Goal: Communication & Community: Answer question/provide support

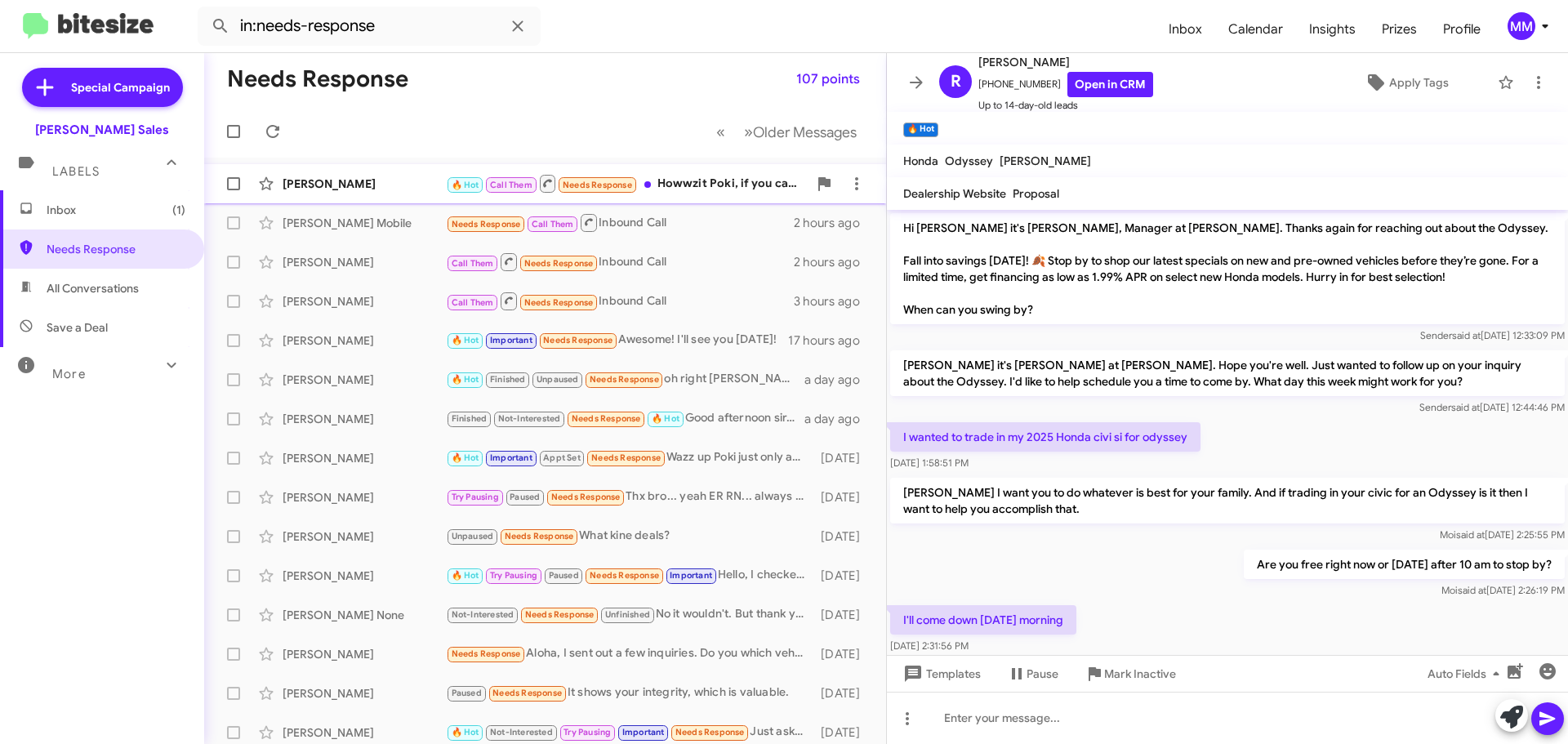
scroll to position [21, 0]
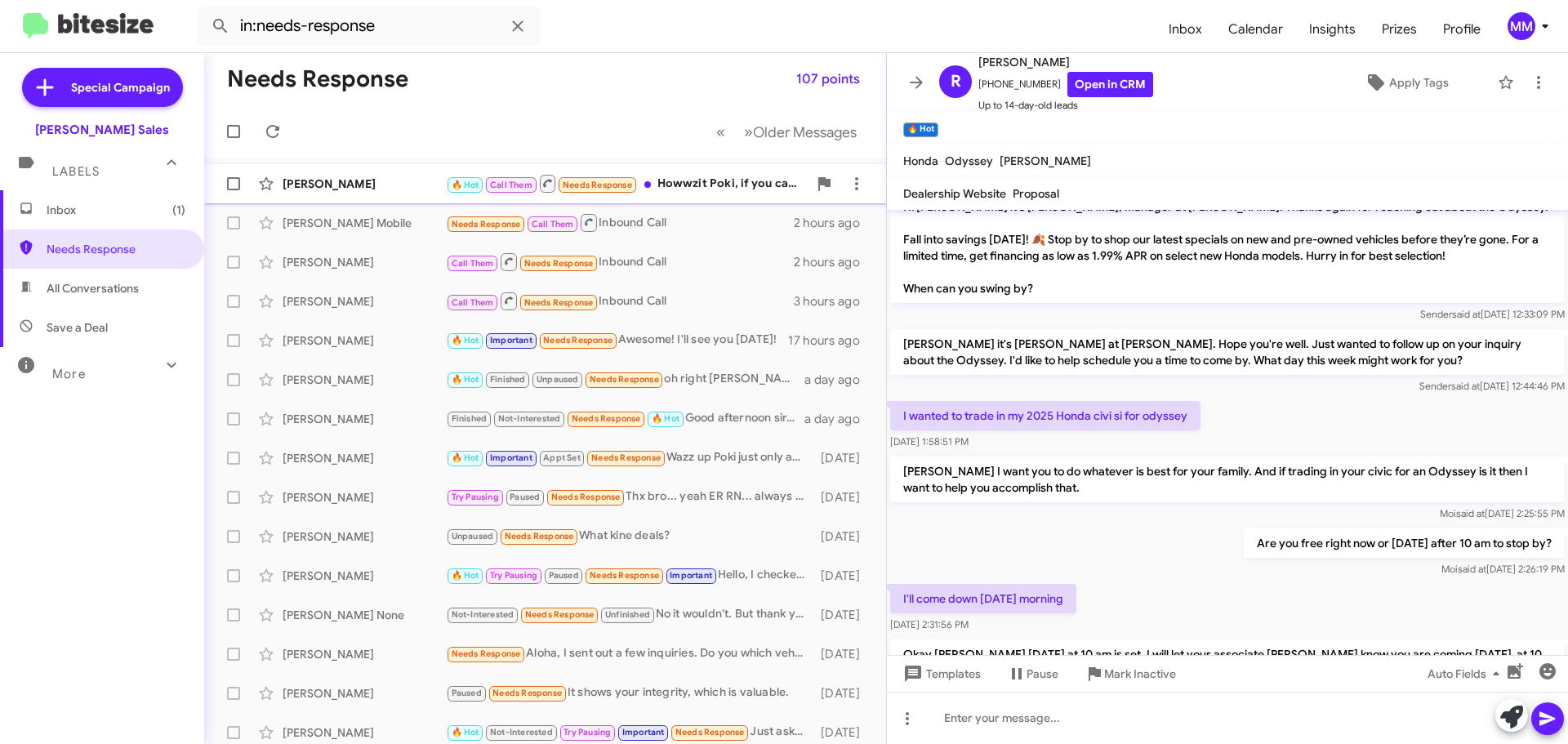
click at [357, 183] on div "[PERSON_NAME]" at bounding box center [363, 184] width 163 height 17
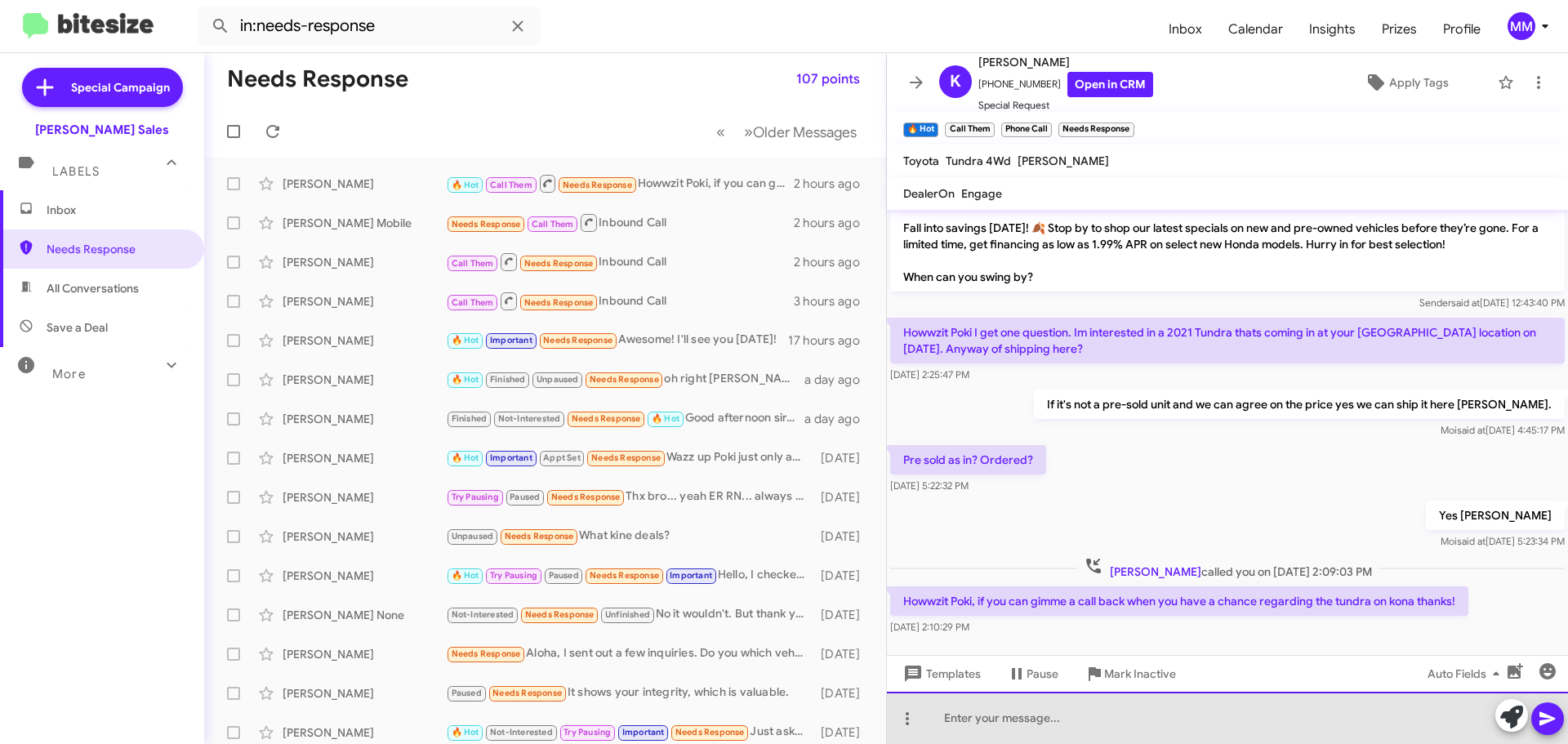
click at [1006, 726] on div at bounding box center [1226, 717] width 681 height 52
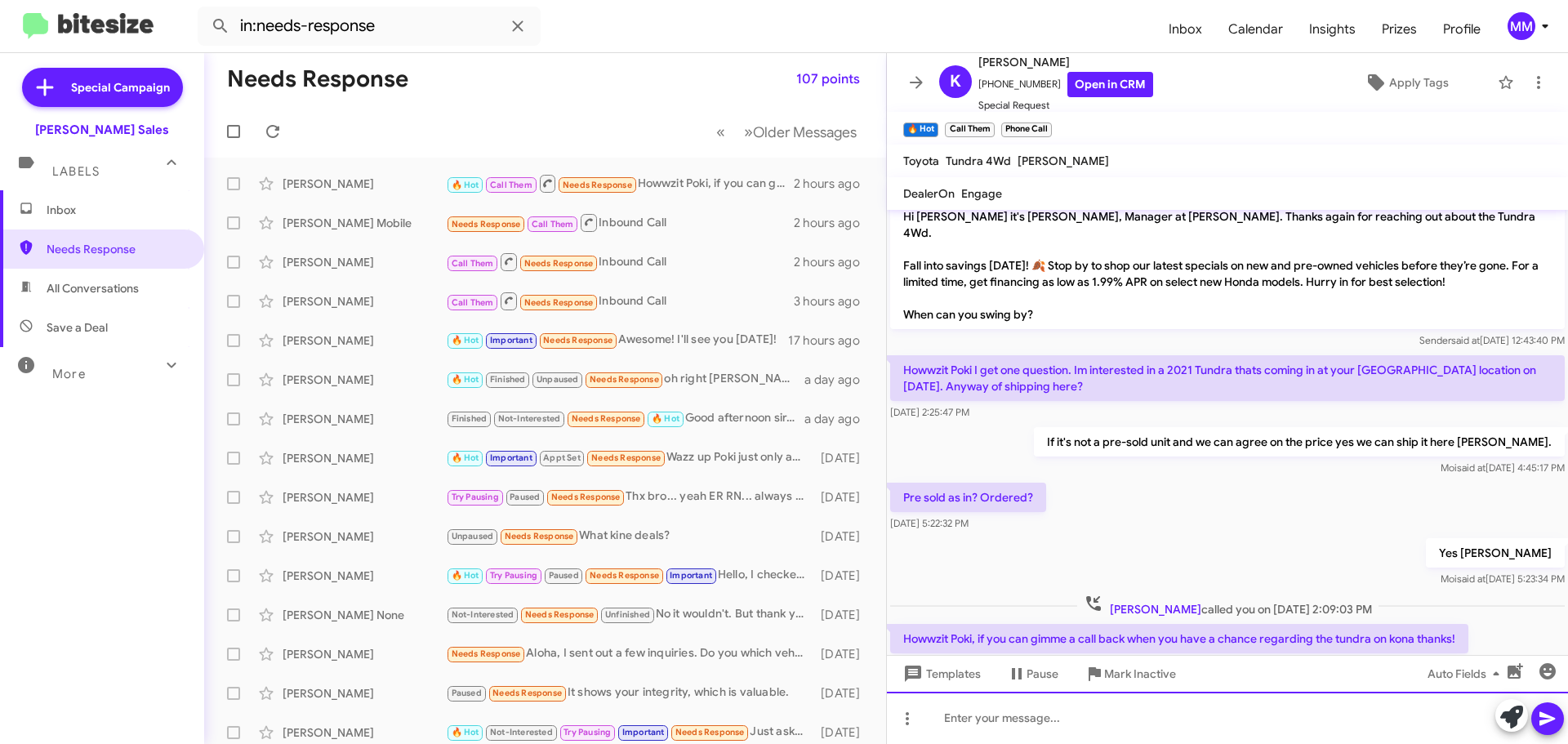
scroll to position [1423, 0]
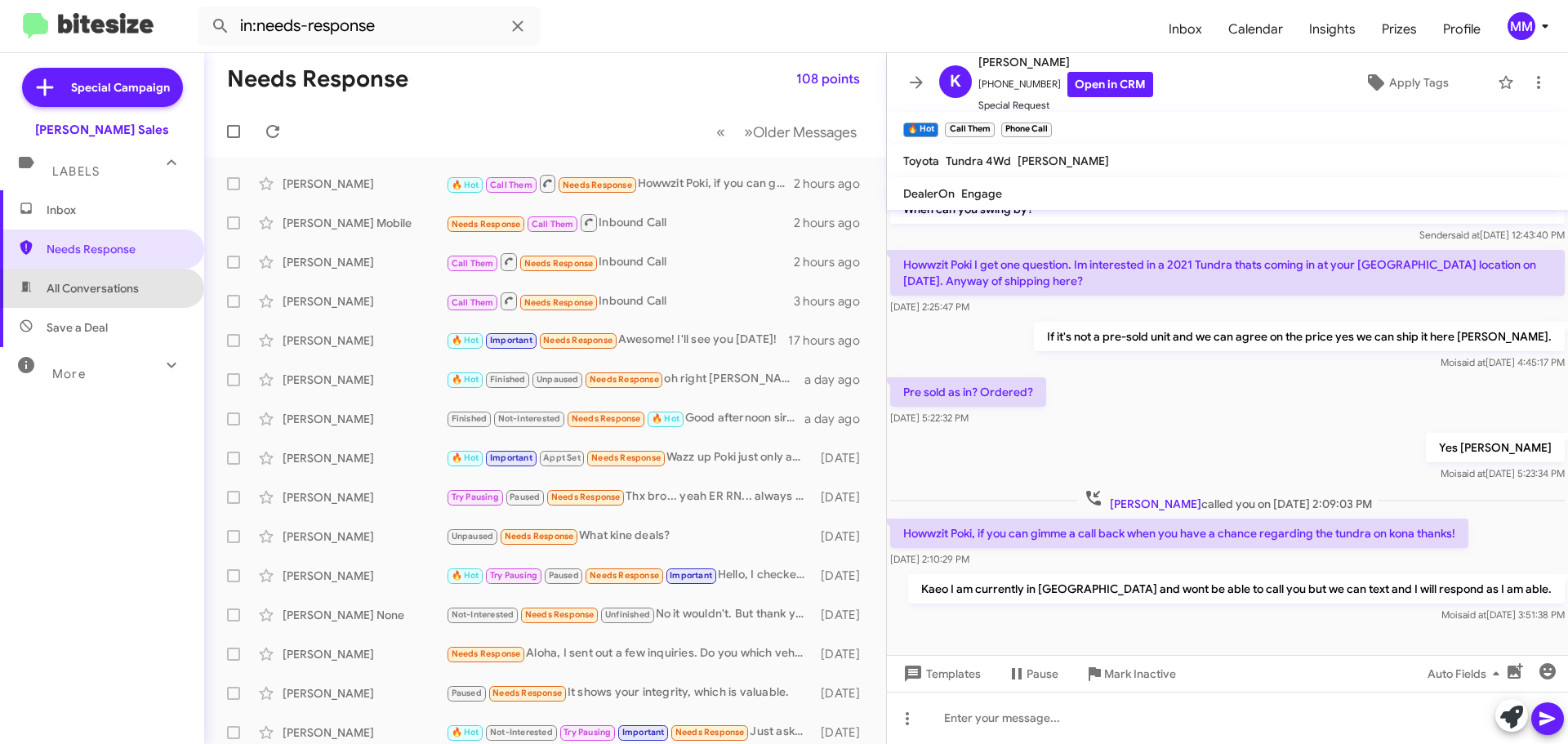
click at [102, 284] on span "All Conversations" at bounding box center [93, 289] width 92 height 17
type input "in:all-conversations"
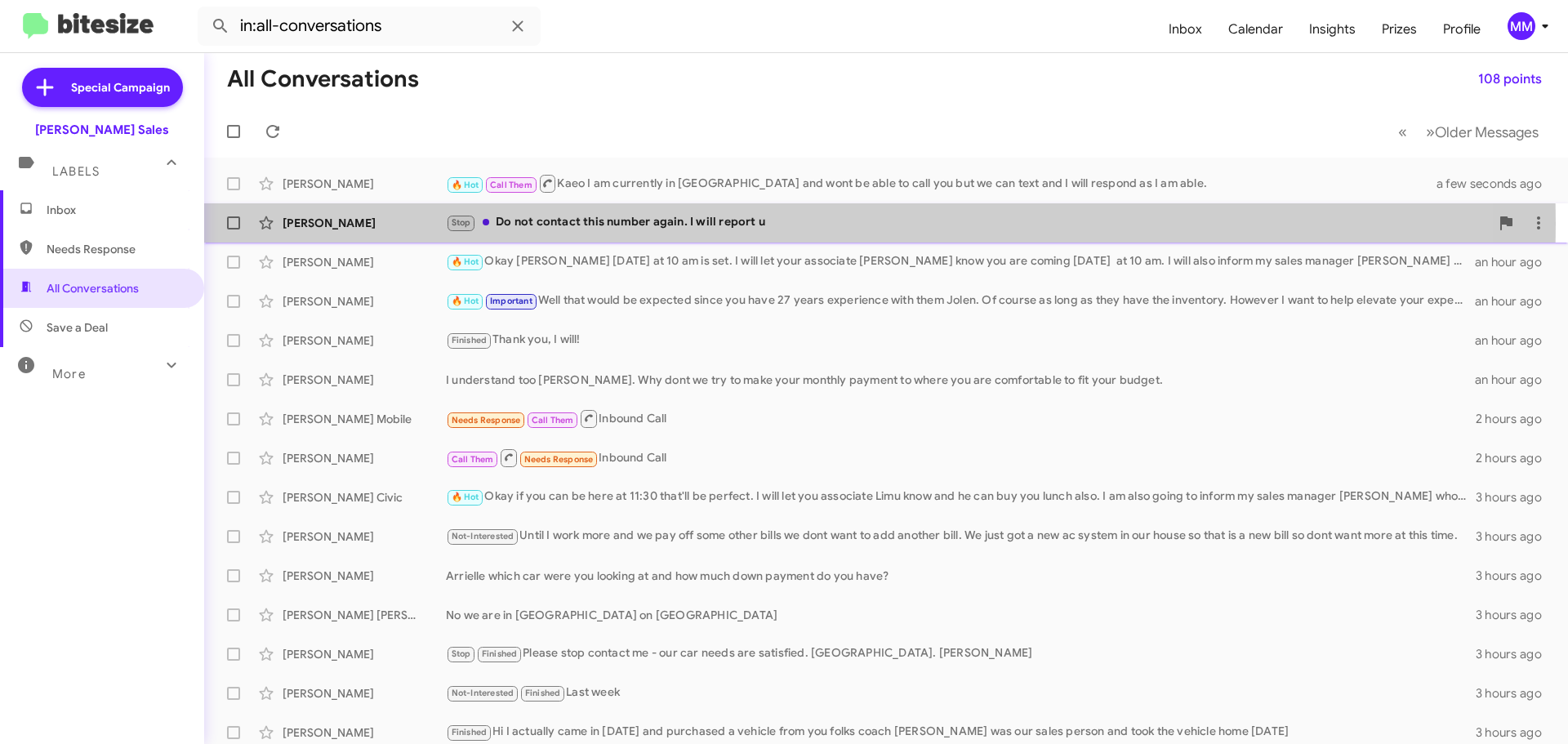
click at [383, 223] on div "[PERSON_NAME]" at bounding box center [363, 223] width 163 height 17
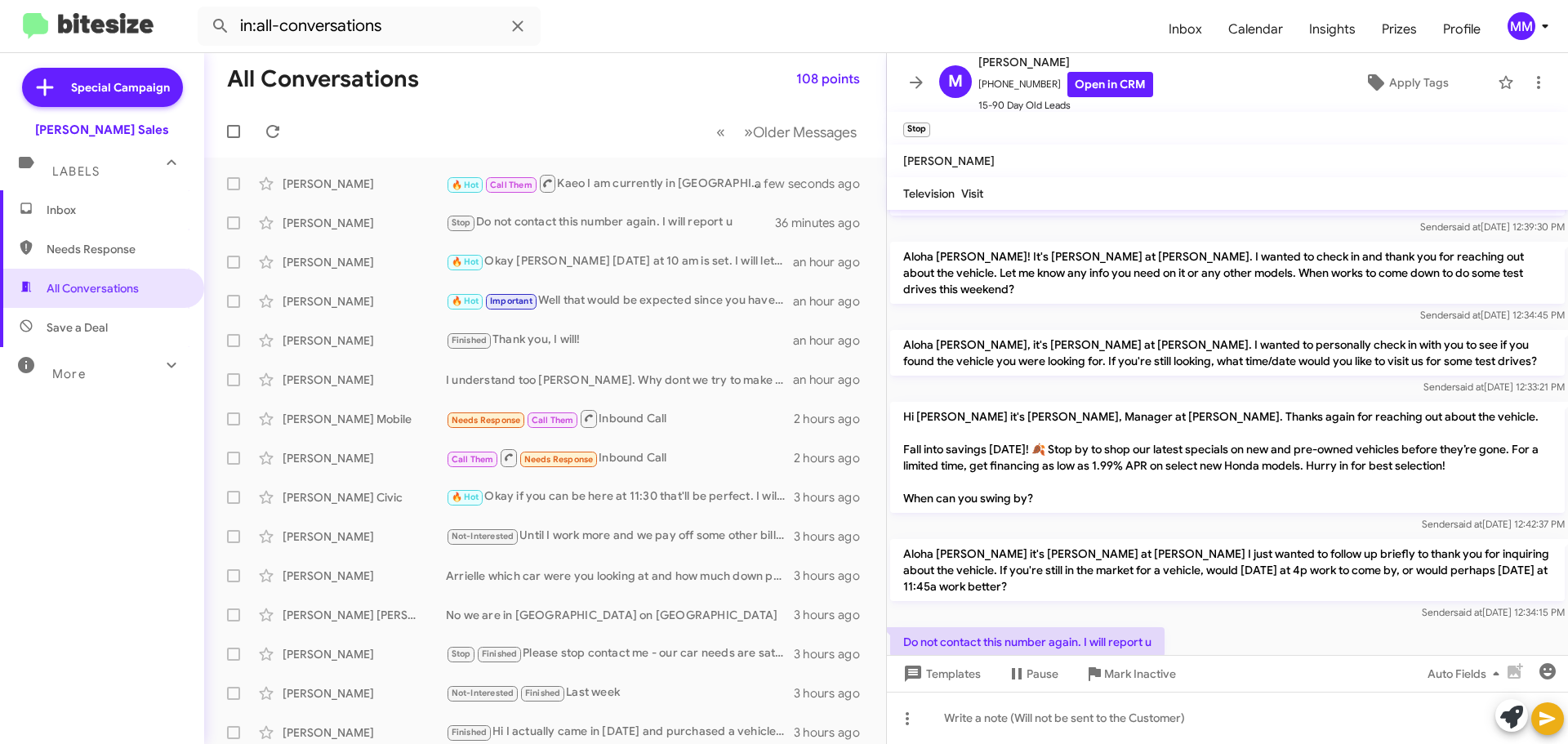
scroll to position [547, 0]
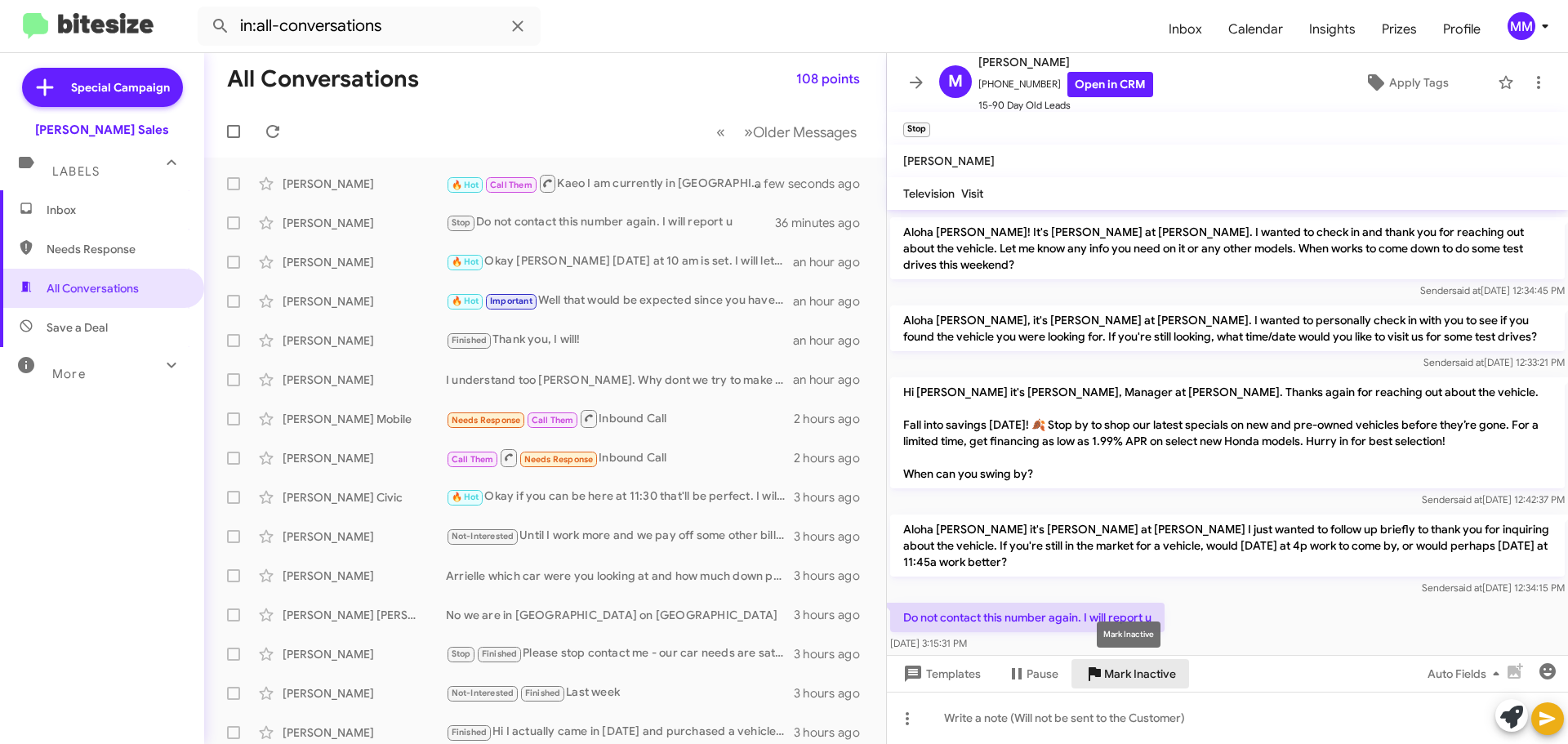
click at [1134, 678] on span "Mark Inactive" at bounding box center [1140, 673] width 72 height 29
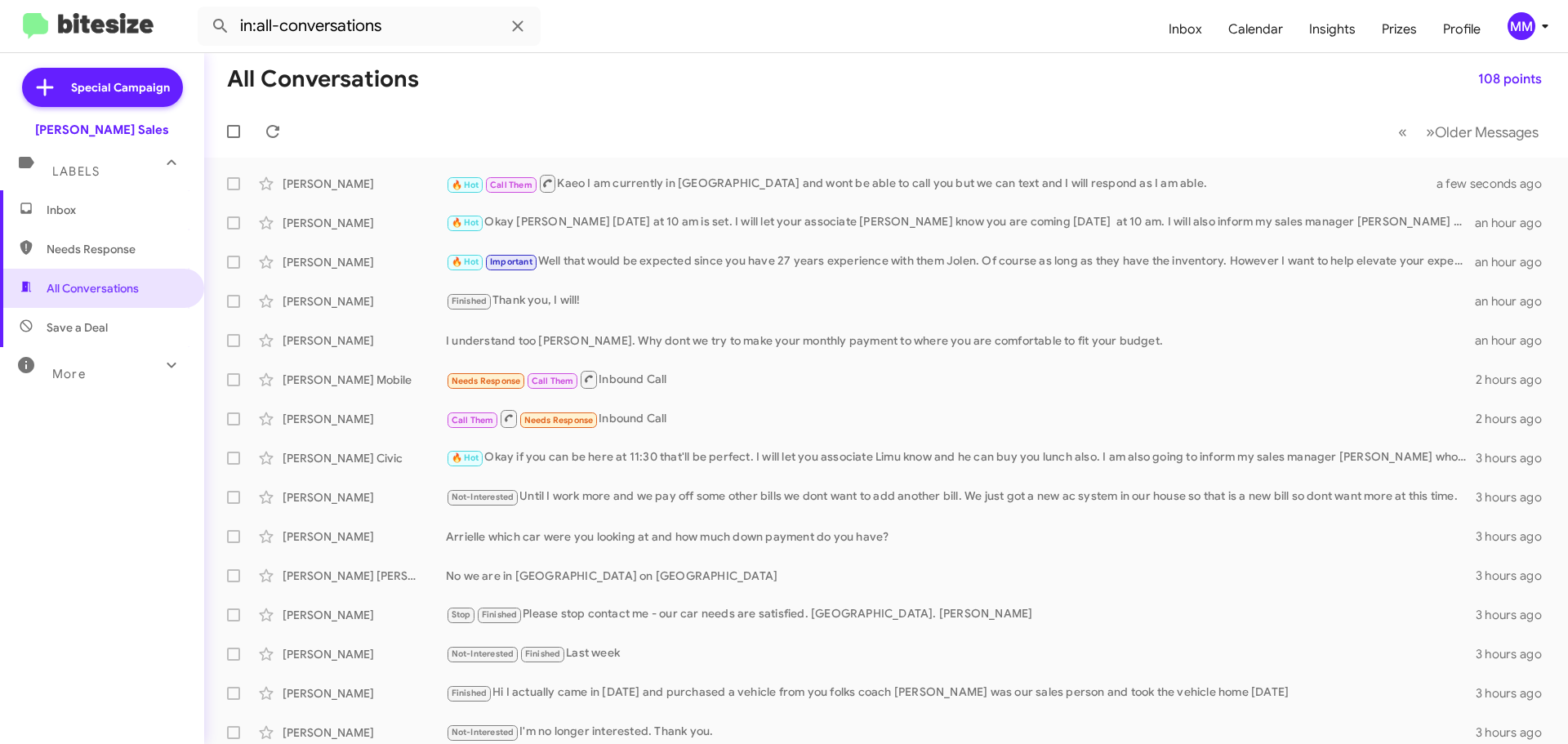
click at [90, 210] on span "Inbox" at bounding box center [116, 210] width 139 height 17
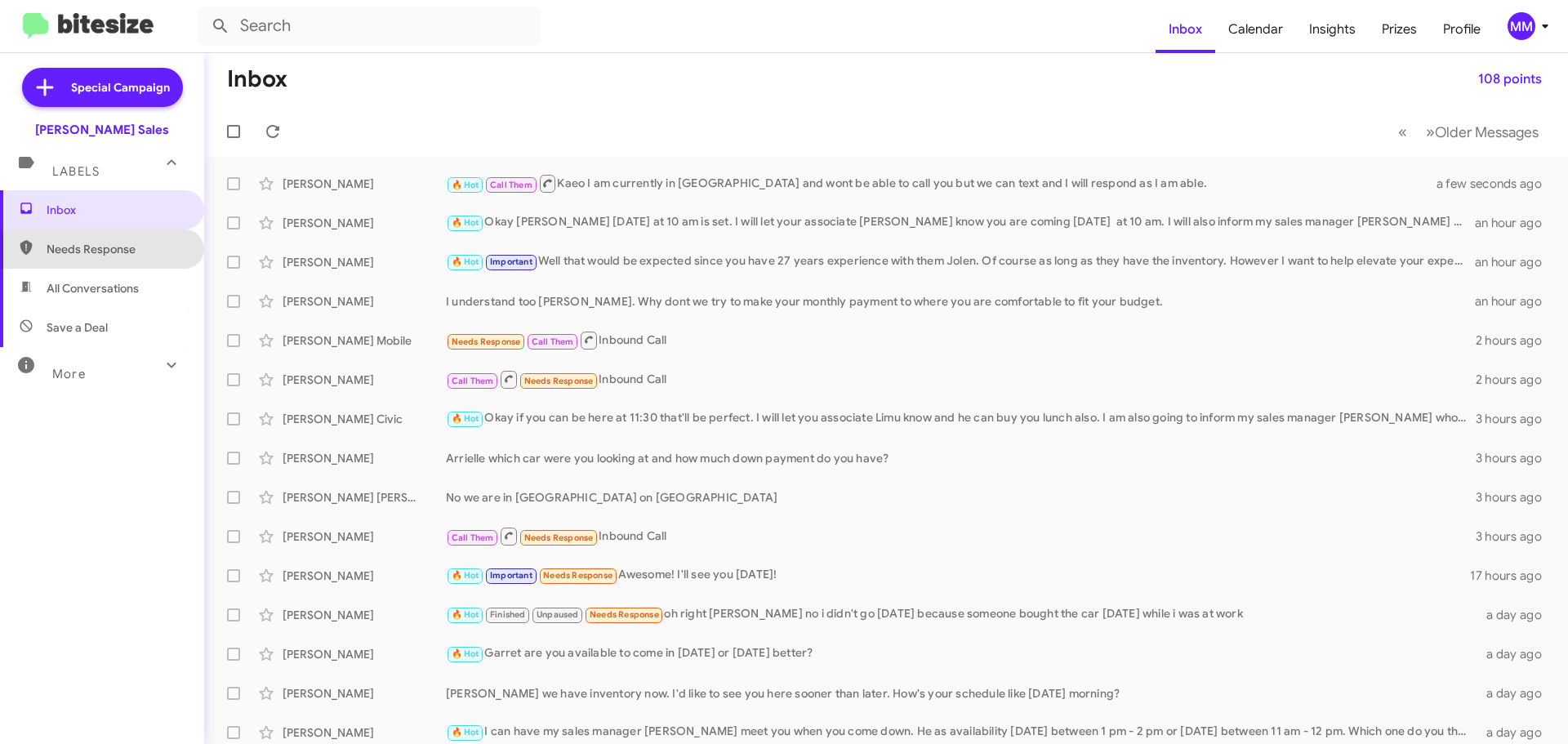
click at [107, 251] on span "Needs Response" at bounding box center [116, 249] width 139 height 17
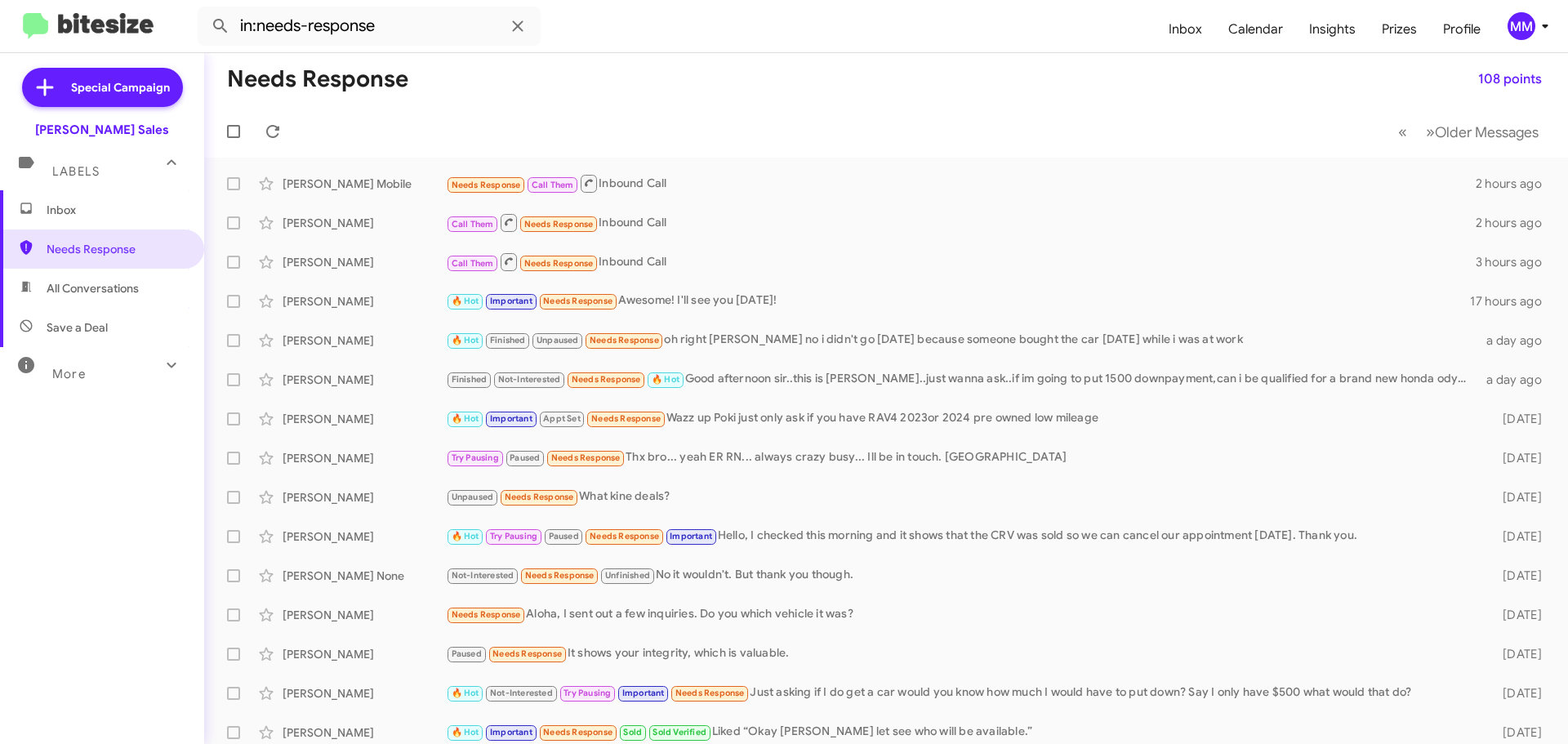
click at [107, 291] on span "All Conversations" at bounding box center [93, 289] width 92 height 17
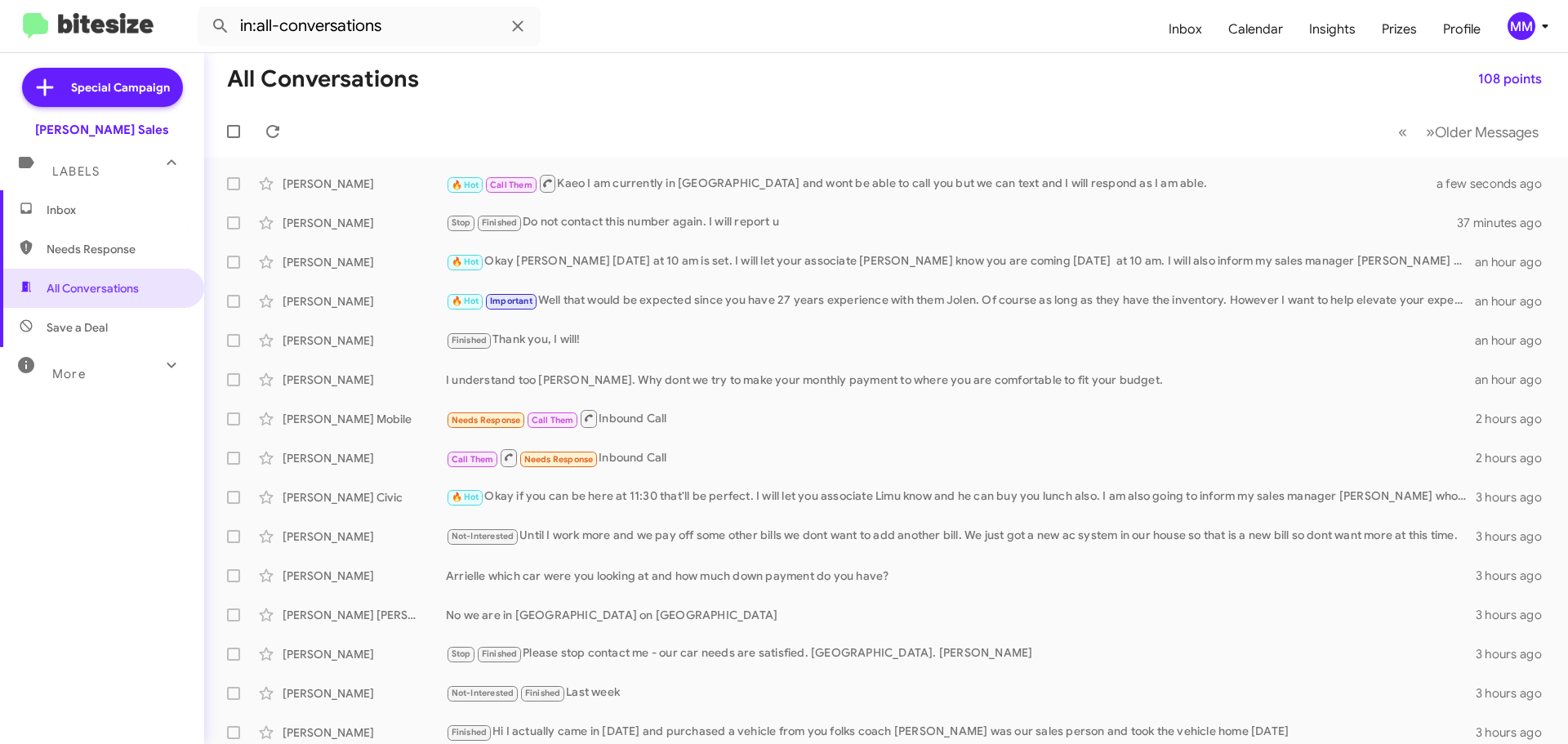
click at [113, 251] on span "Needs Response" at bounding box center [116, 249] width 139 height 17
type input "in:needs-response"
